Goal: Transaction & Acquisition: Purchase product/service

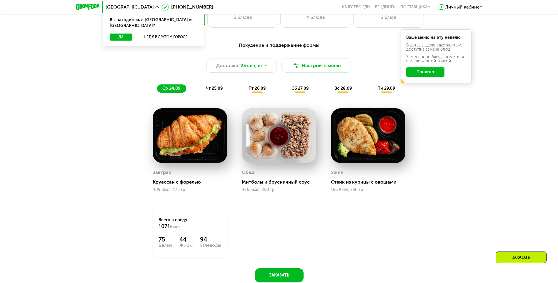
scroll to position [530, 0]
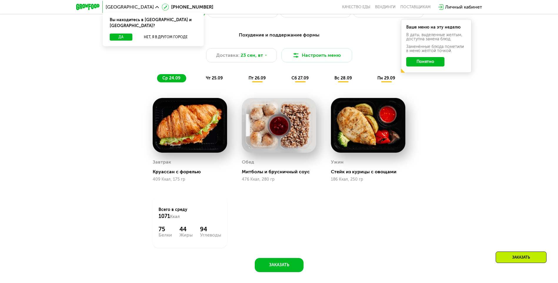
click at [215, 80] on span "чт 25.09" at bounding box center [214, 78] width 17 height 5
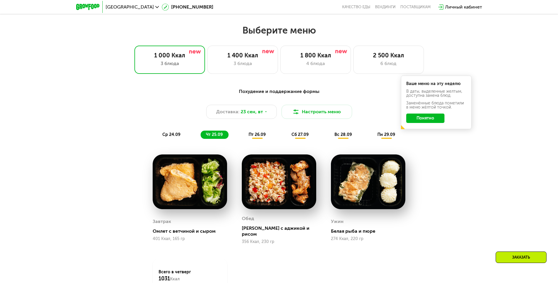
scroll to position [471, 0]
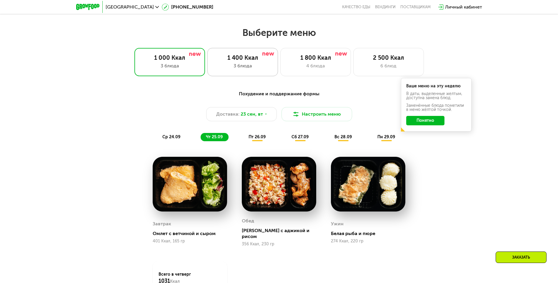
click at [245, 61] on div "1 400 Ккал" at bounding box center [243, 57] width 58 height 7
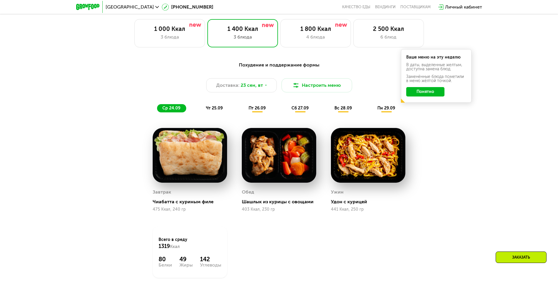
scroll to position [500, 0]
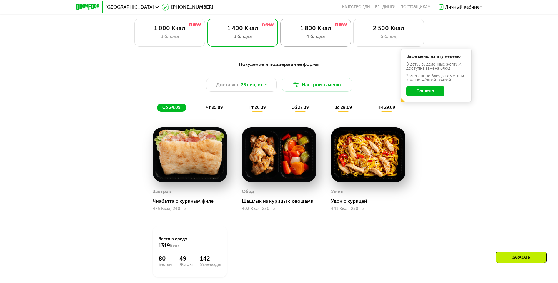
click at [325, 30] on div "1 800 Ккал" at bounding box center [316, 28] width 58 height 7
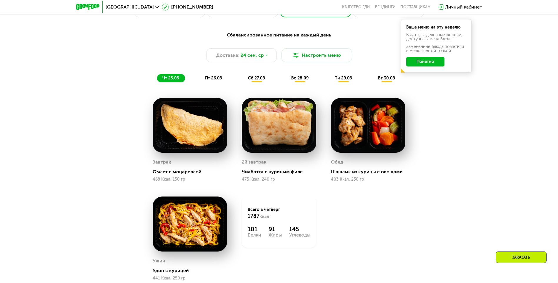
scroll to position [559, 0]
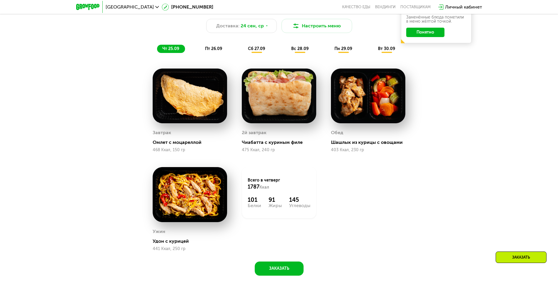
click at [209, 51] on span "пт 26.09" at bounding box center [213, 48] width 17 height 5
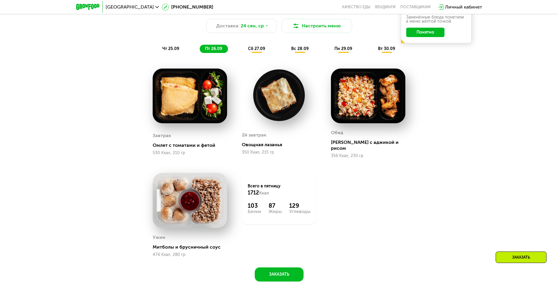
click at [257, 51] on span "сб 27.09" at bounding box center [256, 48] width 17 height 5
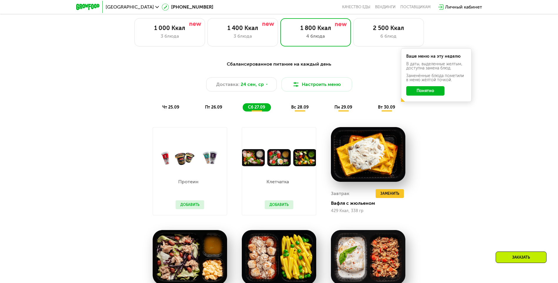
scroll to position [500, 0]
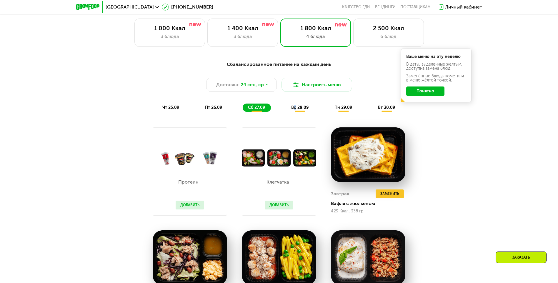
click at [295, 107] on span "вс 28.09" at bounding box center [299, 107] width 17 height 5
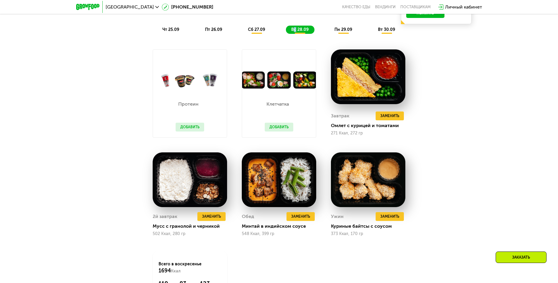
scroll to position [588, 0]
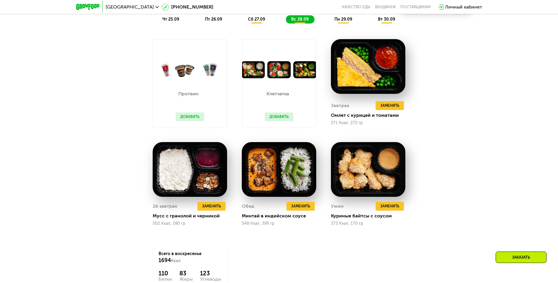
click at [343, 22] on span "пн 29.09" at bounding box center [344, 19] width 18 height 5
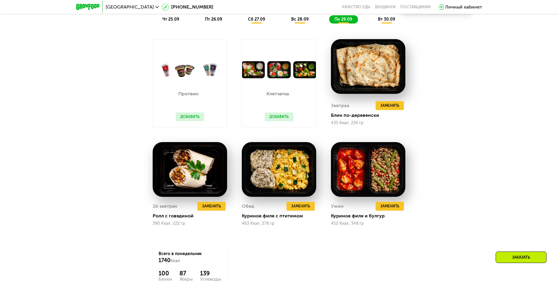
click at [388, 21] on span "вт 30.09" at bounding box center [386, 19] width 17 height 5
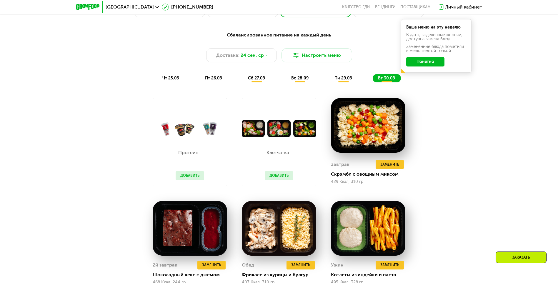
scroll to position [383, 0]
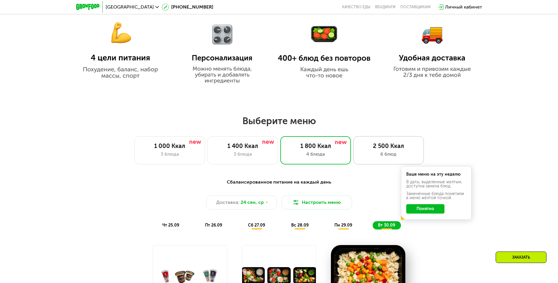
click at [404, 148] on div "2 500 Ккал" at bounding box center [389, 145] width 58 height 7
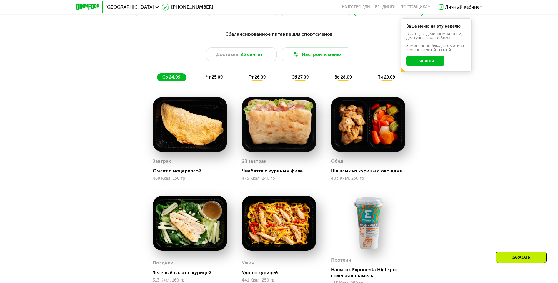
scroll to position [530, 0]
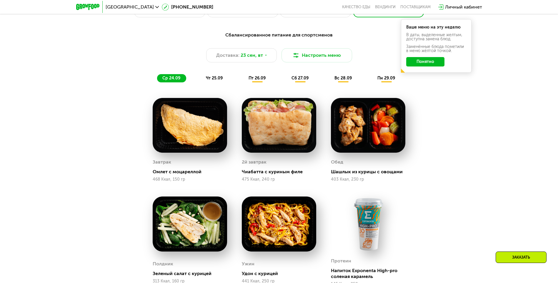
click at [218, 79] on span "чт 25.09" at bounding box center [214, 78] width 17 height 5
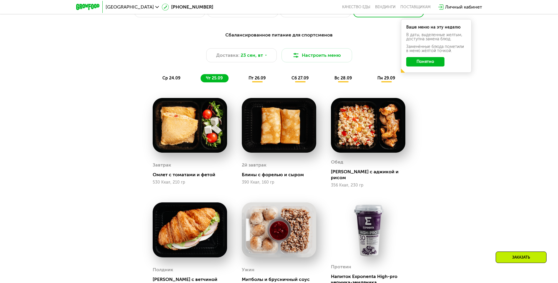
scroll to position [559, 0]
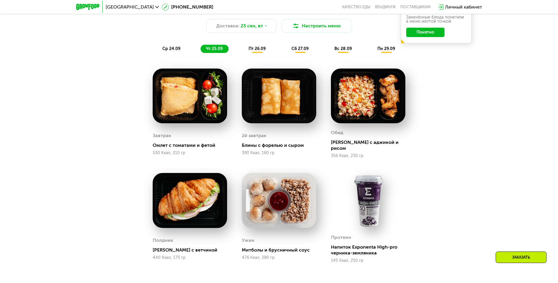
click at [250, 45] on div "Сбалансированное питание для спортсменов Доставка: 23 сен, вт Настроить меню ср…" at bounding box center [279, 27] width 348 height 51
click at [255, 51] on span "пт 26.09" at bounding box center [257, 48] width 17 height 5
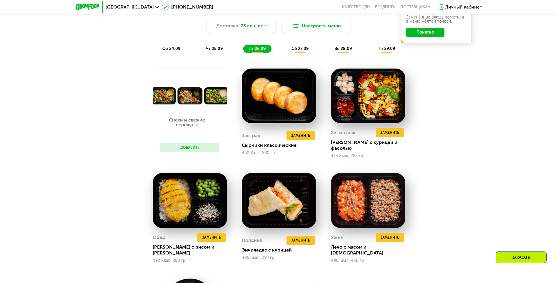
scroll to position [588, 0]
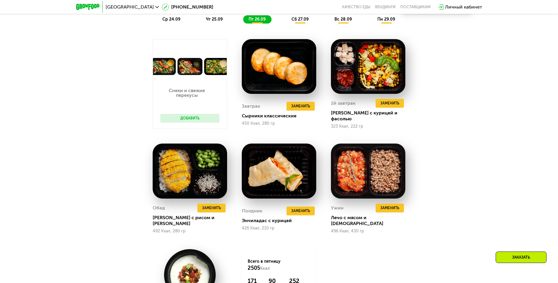
click at [298, 22] on span "сб 27.09" at bounding box center [300, 19] width 17 height 5
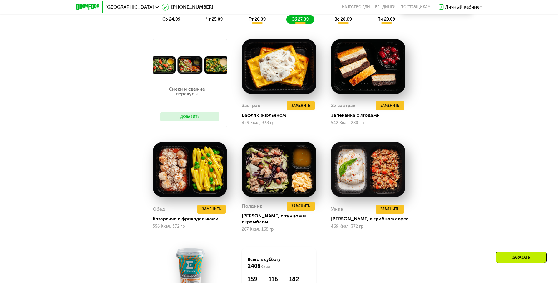
click at [345, 20] on span "вс 28.09" at bounding box center [343, 19] width 17 height 5
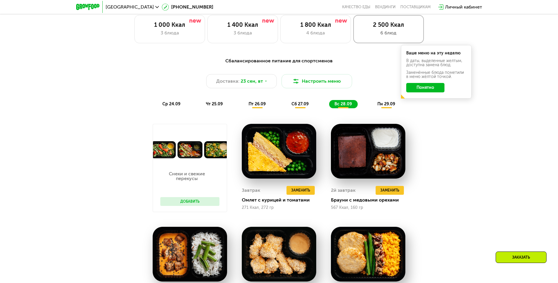
scroll to position [441, 0]
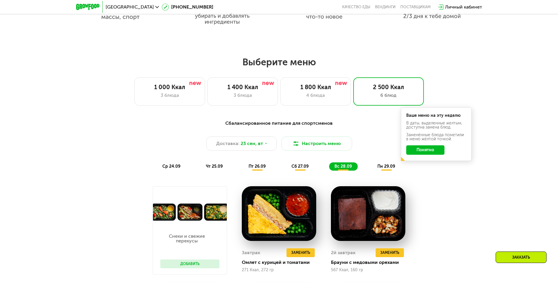
click at [386, 171] on div "пн 29.09" at bounding box center [386, 166] width 29 height 8
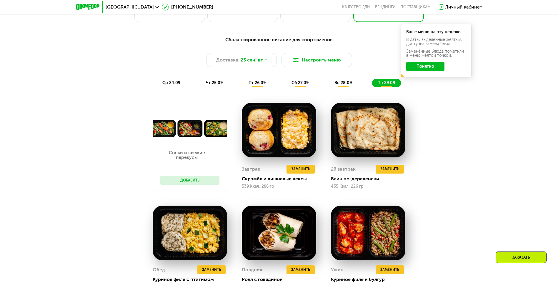
scroll to position [530, 0]
